Goal: Information Seeking & Learning: Learn about a topic

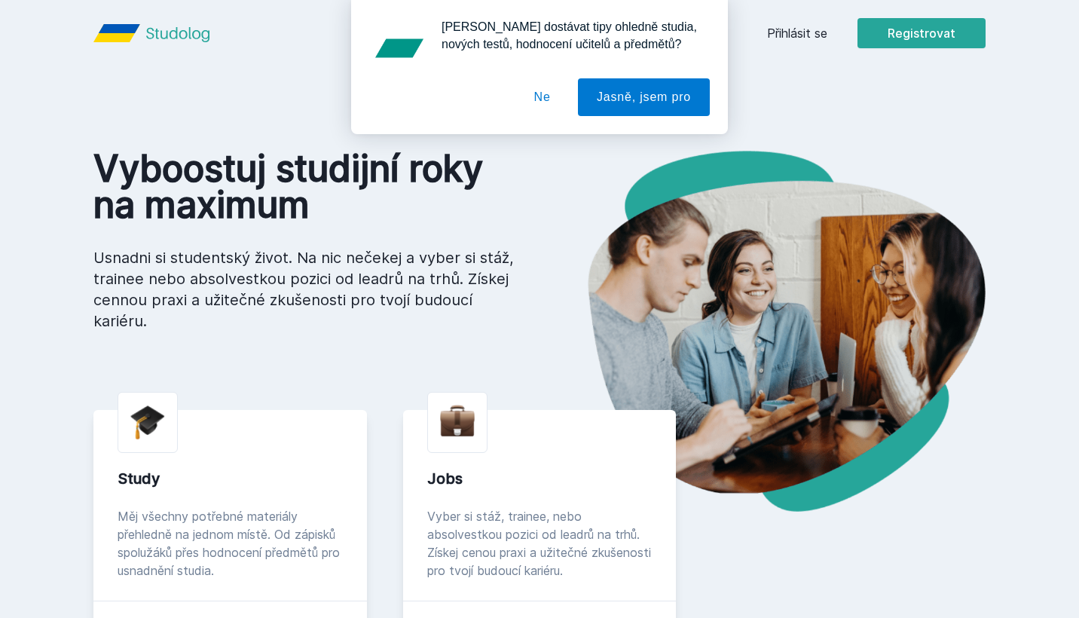
click at [549, 96] on button "Ne" at bounding box center [542, 97] width 54 height 38
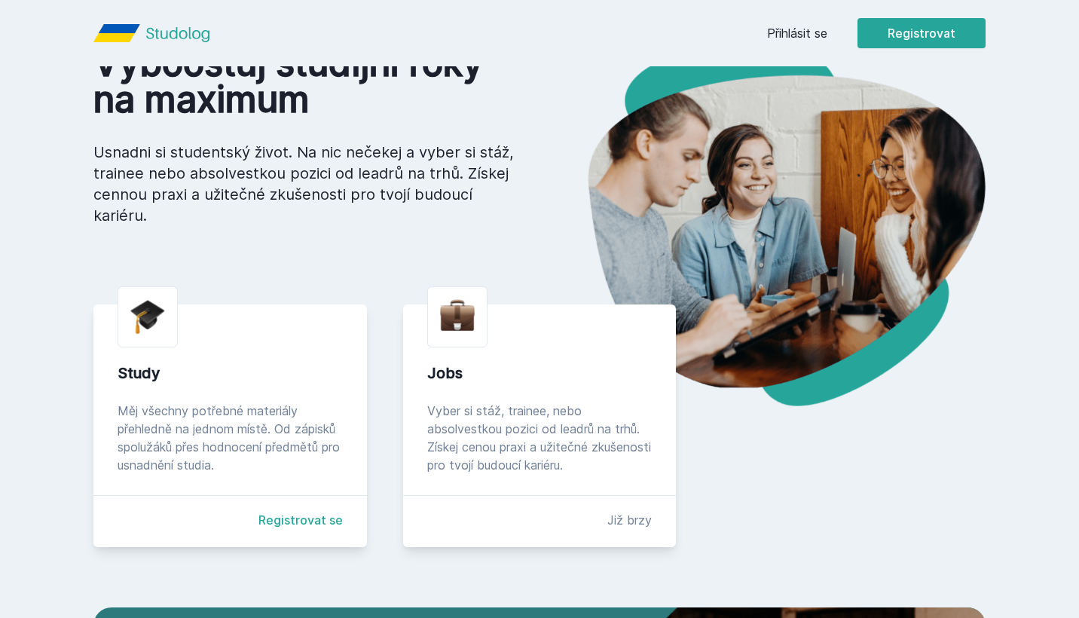
scroll to position [75, 0]
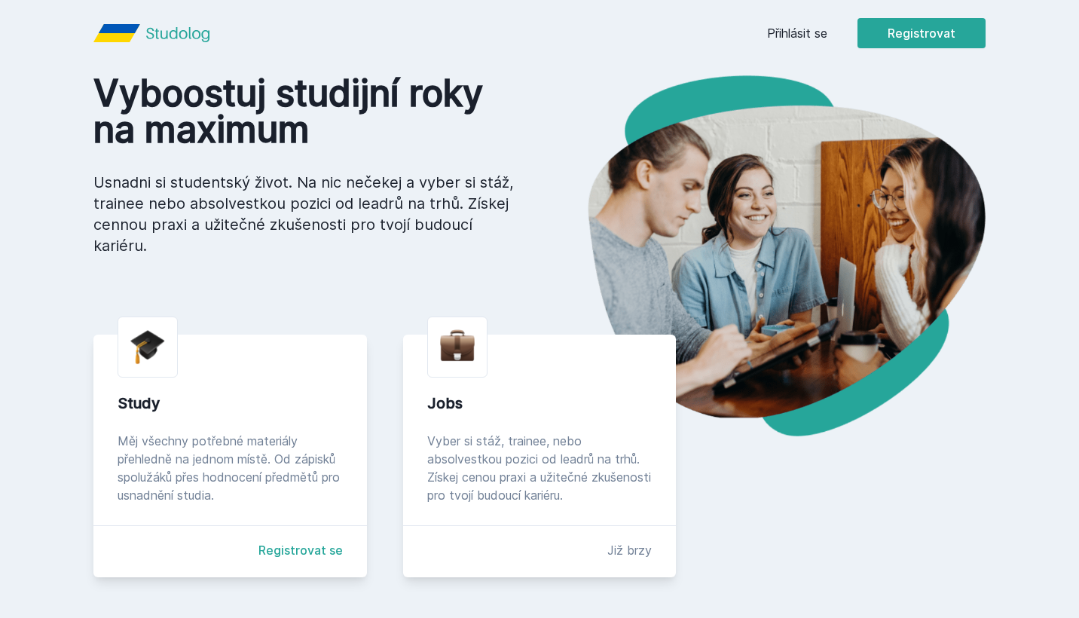
click at [778, 38] on link "Přihlásit se" at bounding box center [797, 33] width 60 height 18
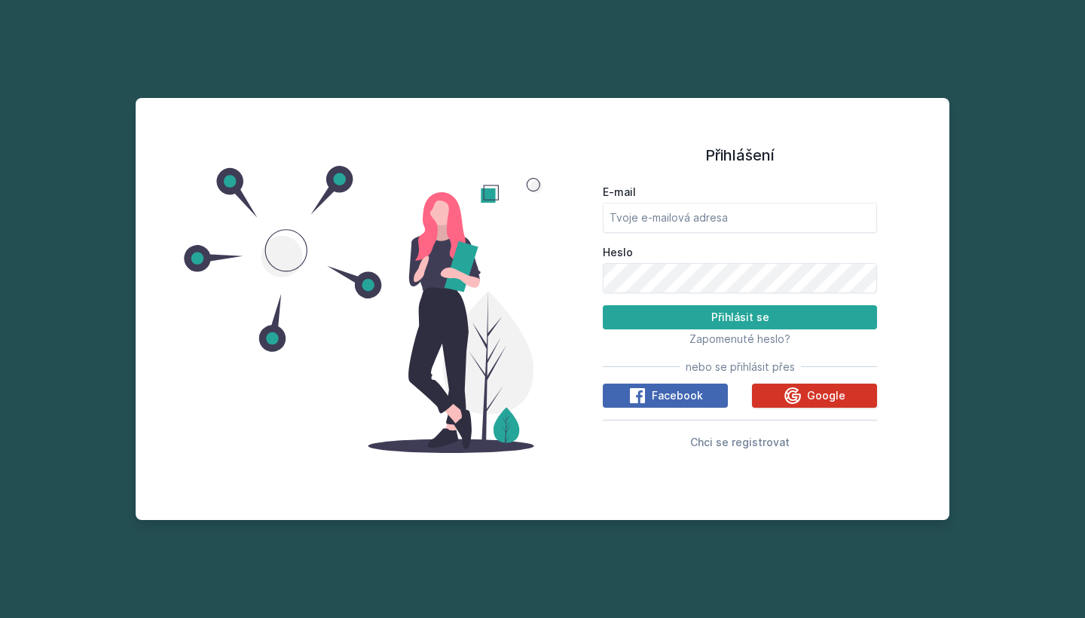
click at [785, 392] on icon at bounding box center [793, 396] width 18 height 18
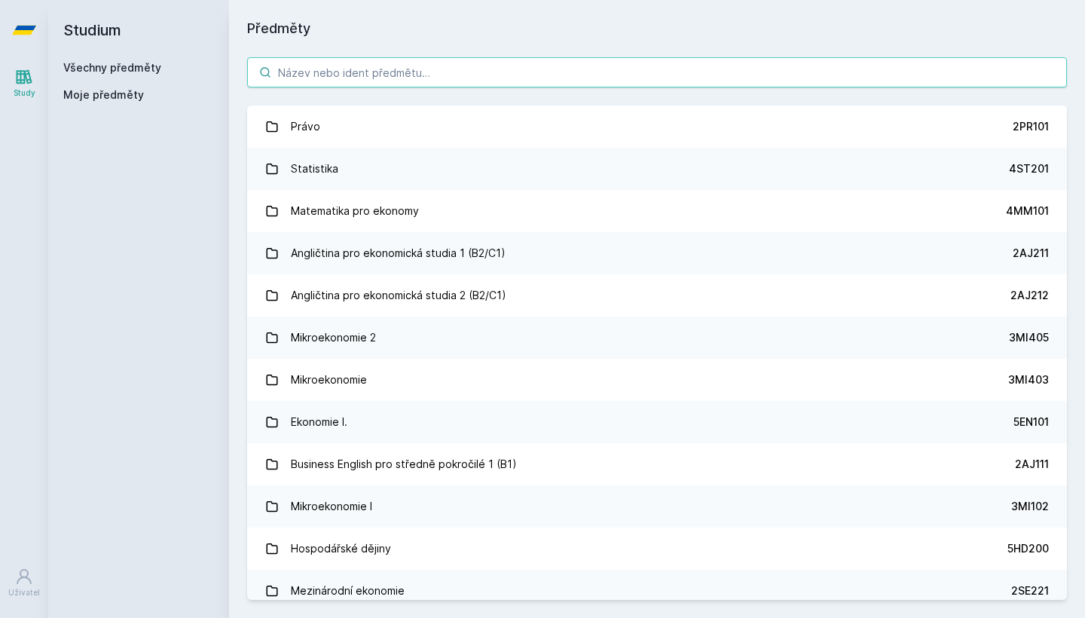
click at [390, 77] on input "search" at bounding box center [657, 72] width 820 height 30
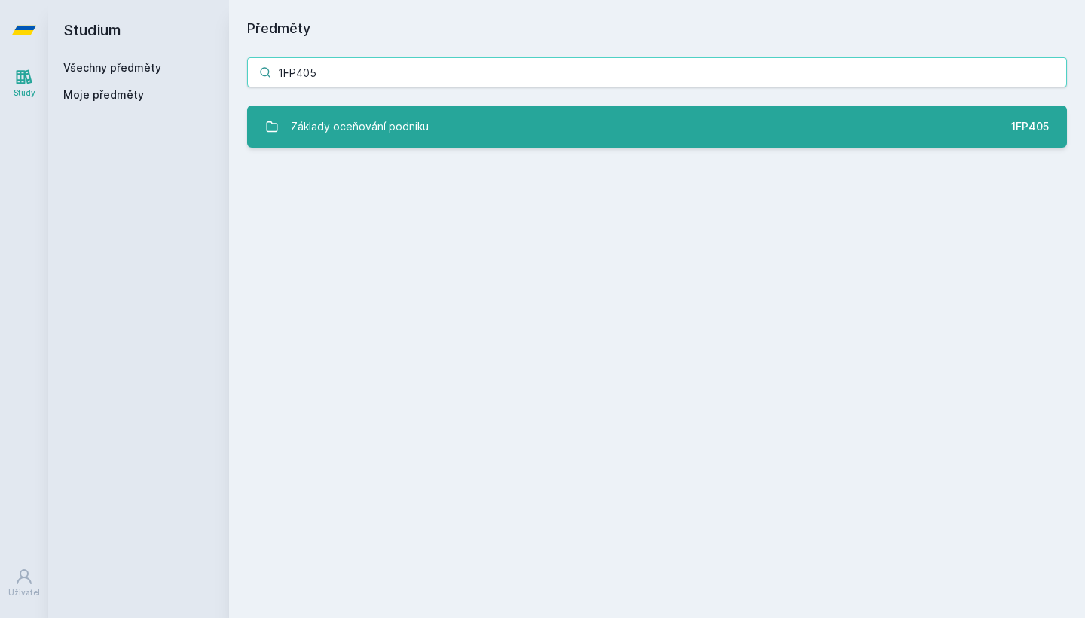
type input "1FP405"
click at [384, 130] on div "Základy oceňování podniku" at bounding box center [360, 127] width 138 height 30
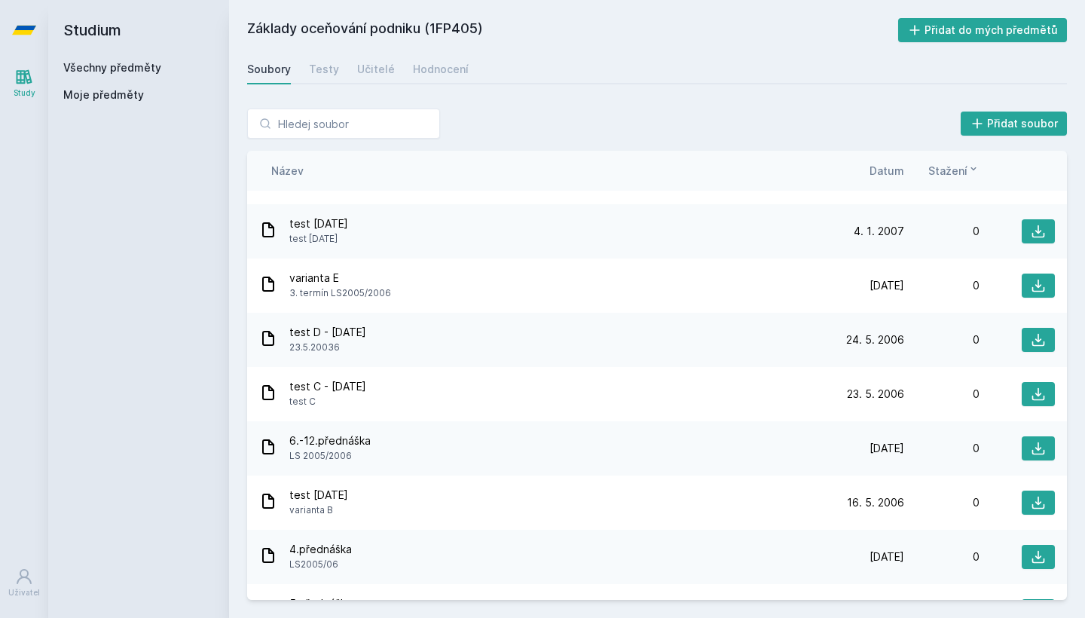
scroll to position [2689, 0]
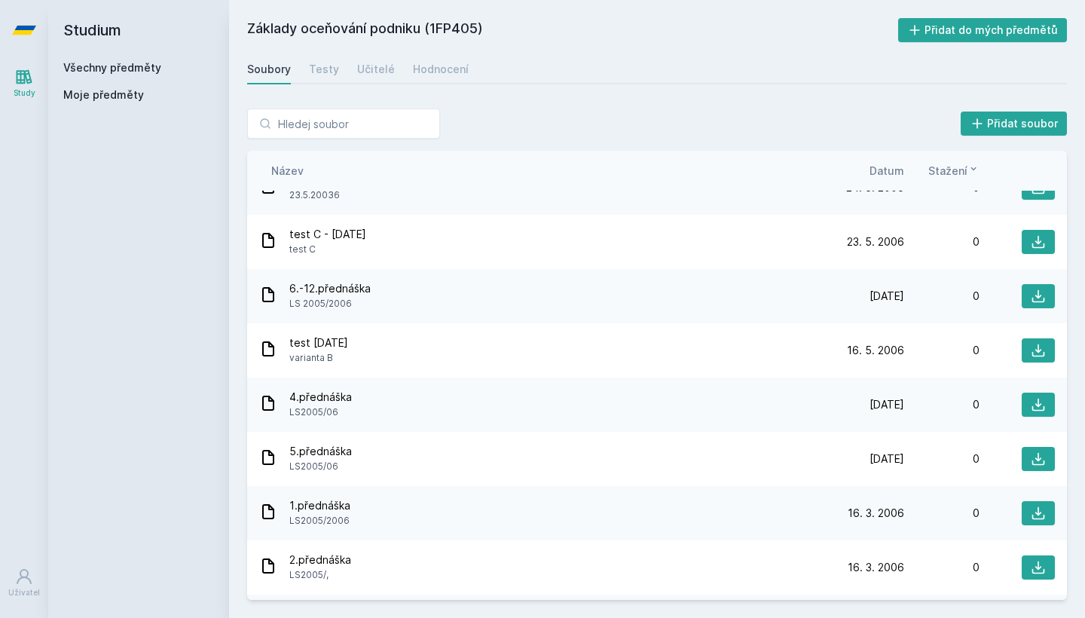
click at [876, 169] on span "Datum" at bounding box center [887, 171] width 35 height 16
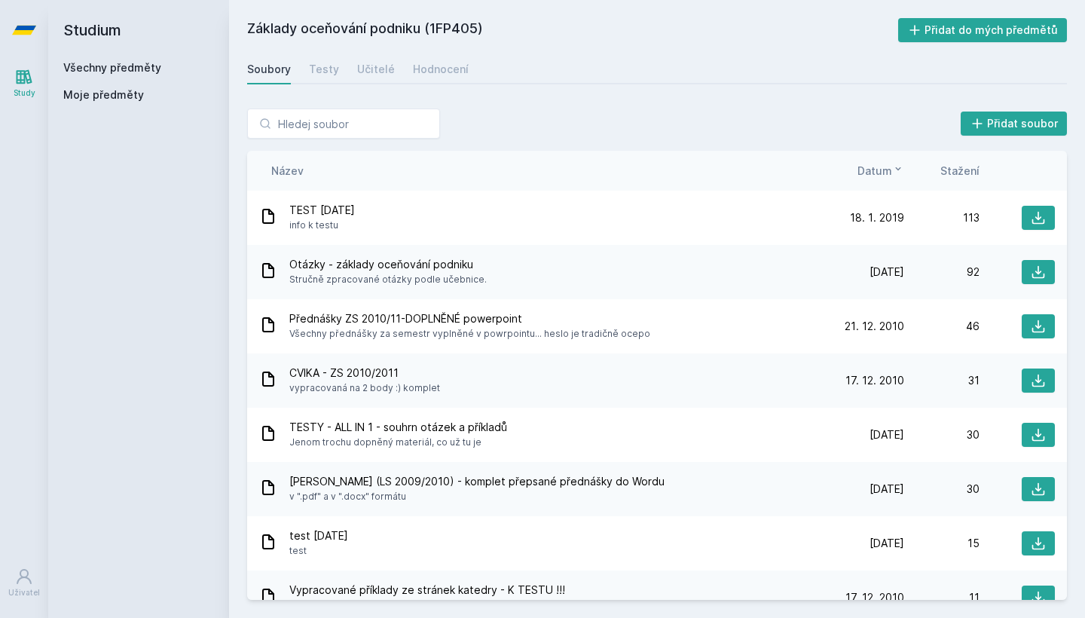
scroll to position [0, 0]
